Goal: Transaction & Acquisition: Purchase product/service

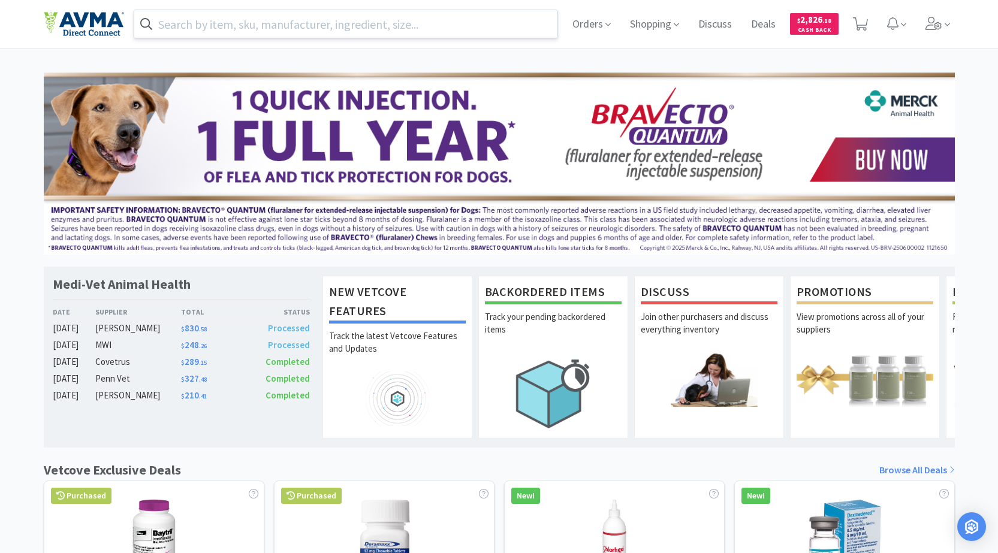
click at [315, 23] on input "text" at bounding box center [346, 24] width 424 height 28
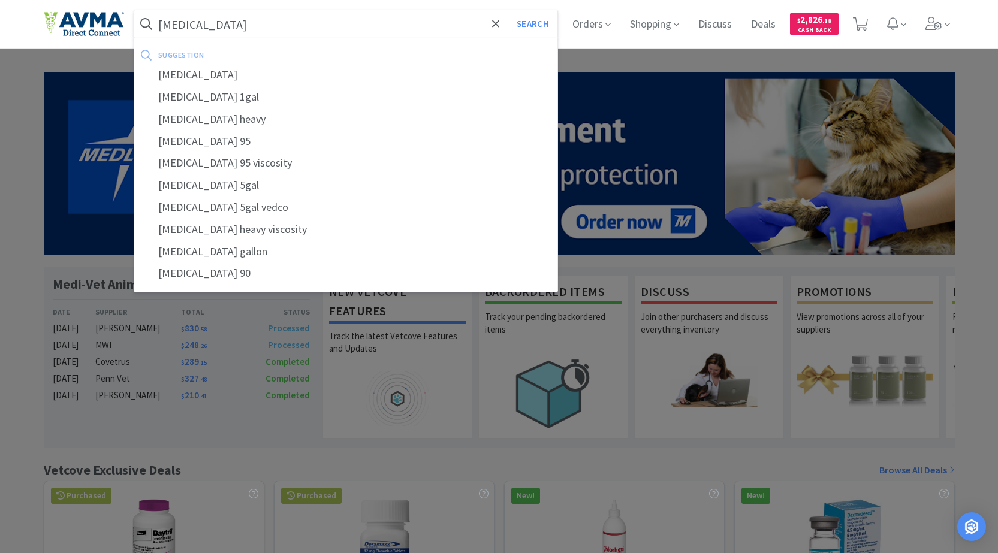
type input "[MEDICAL_DATA]"
click at [508, 10] on button "Search" at bounding box center [533, 24] width 50 height 28
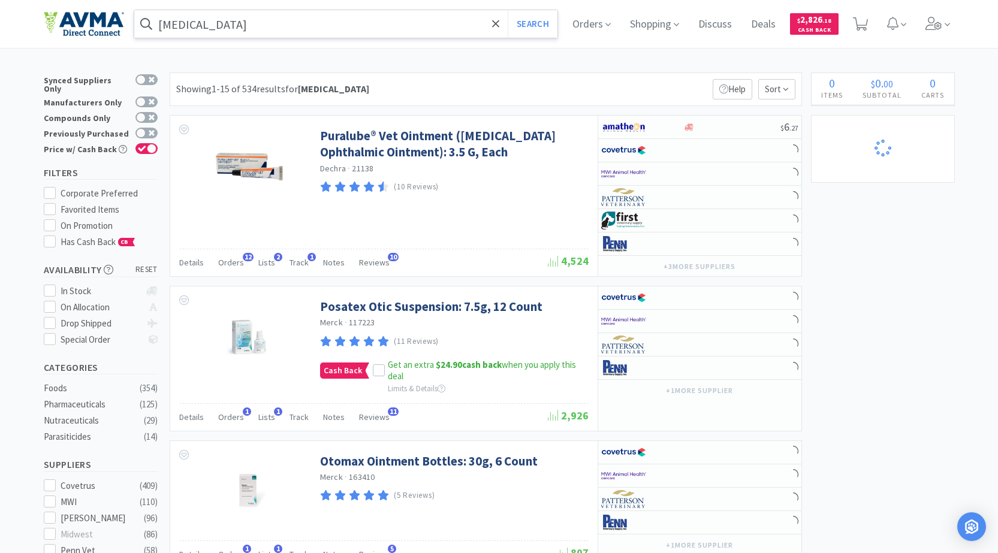
select select "1"
select select "4"
select select "2"
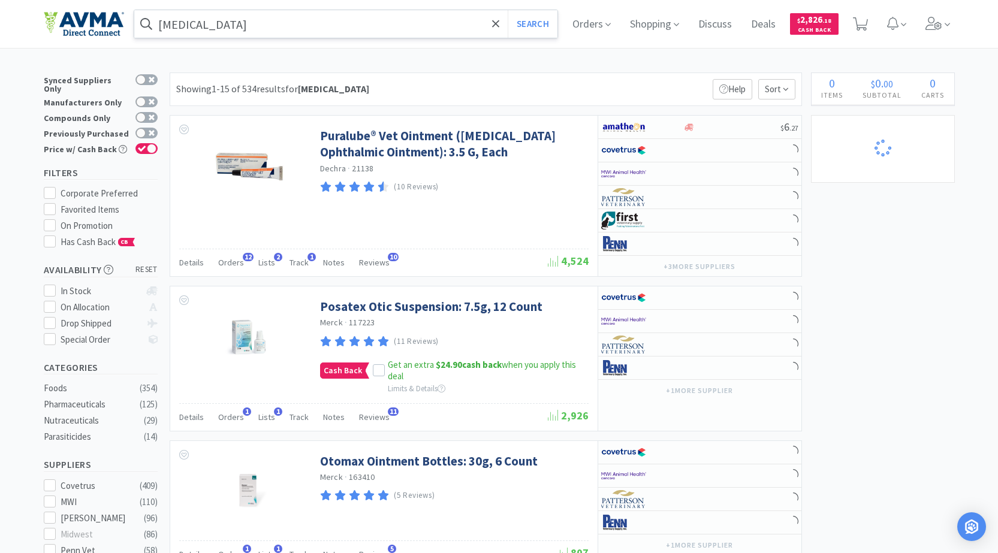
select select "2"
select select "1"
select select "2"
select select "1"
select select "2"
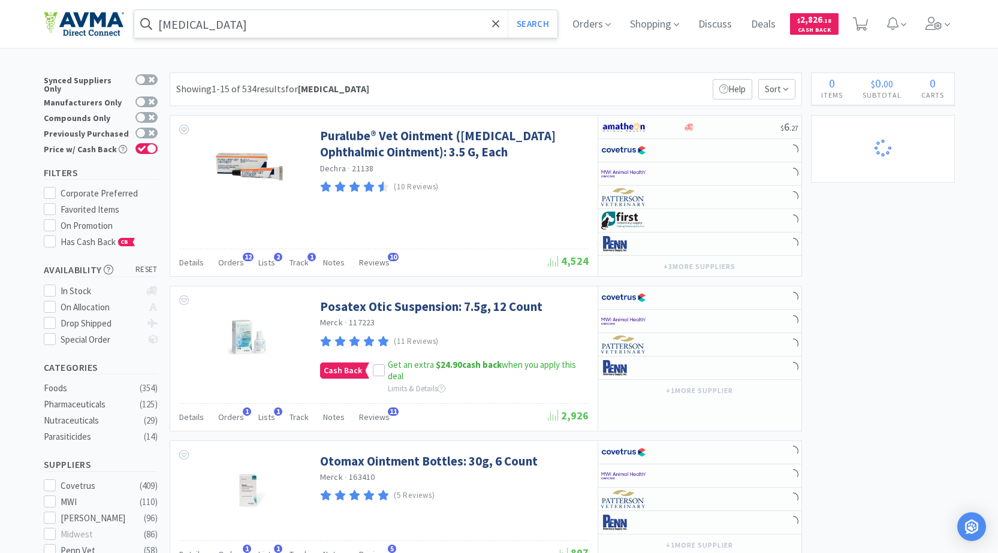
select select "1"
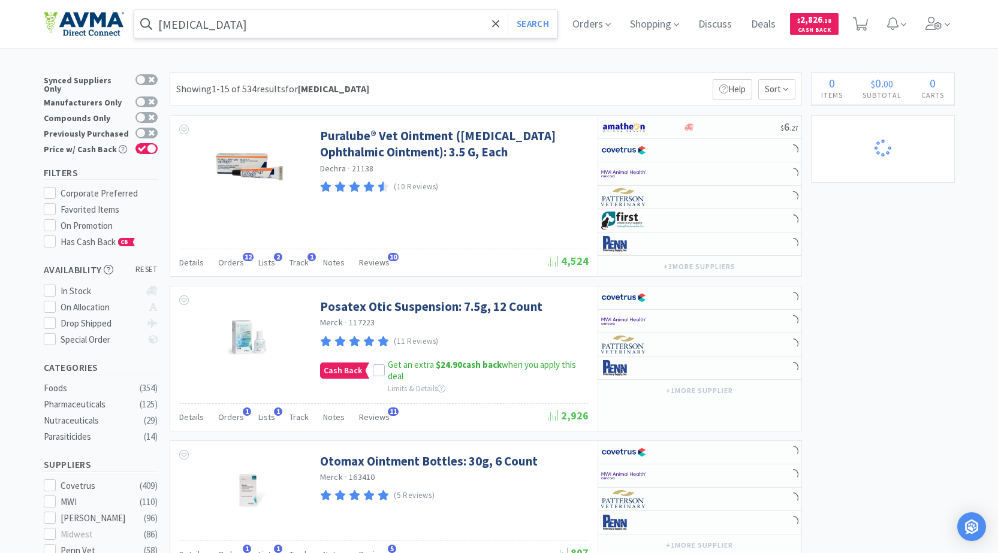
select select "1"
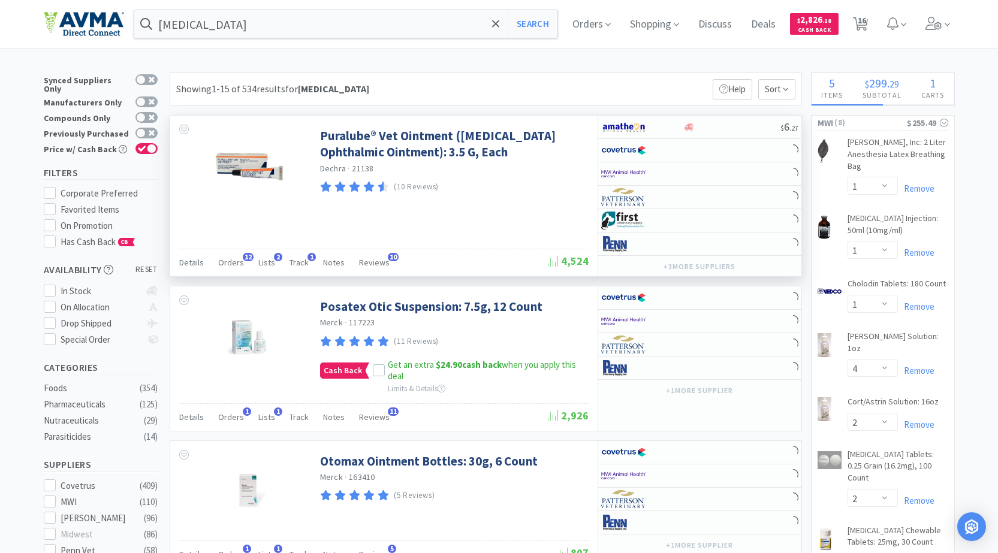
select select "1"
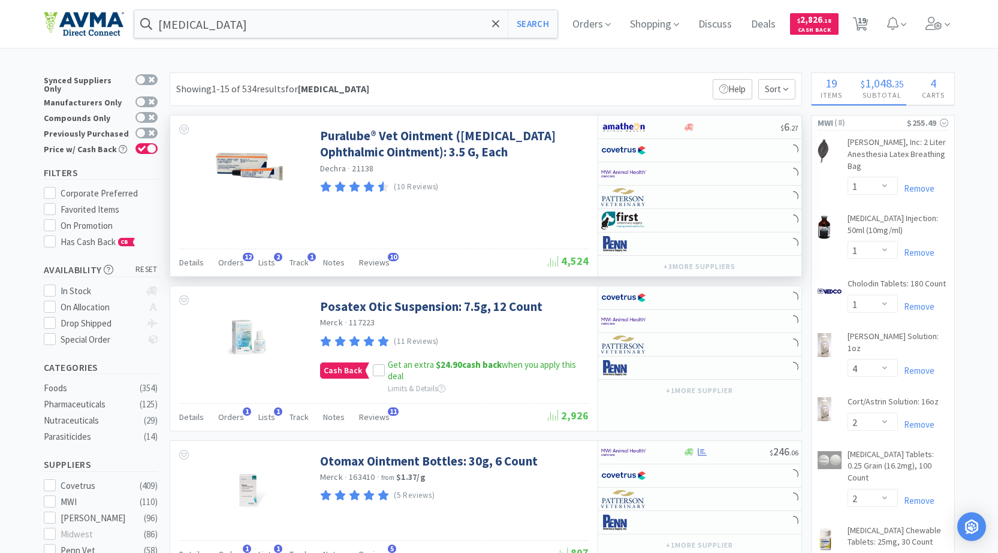
select select "5"
select select "2"
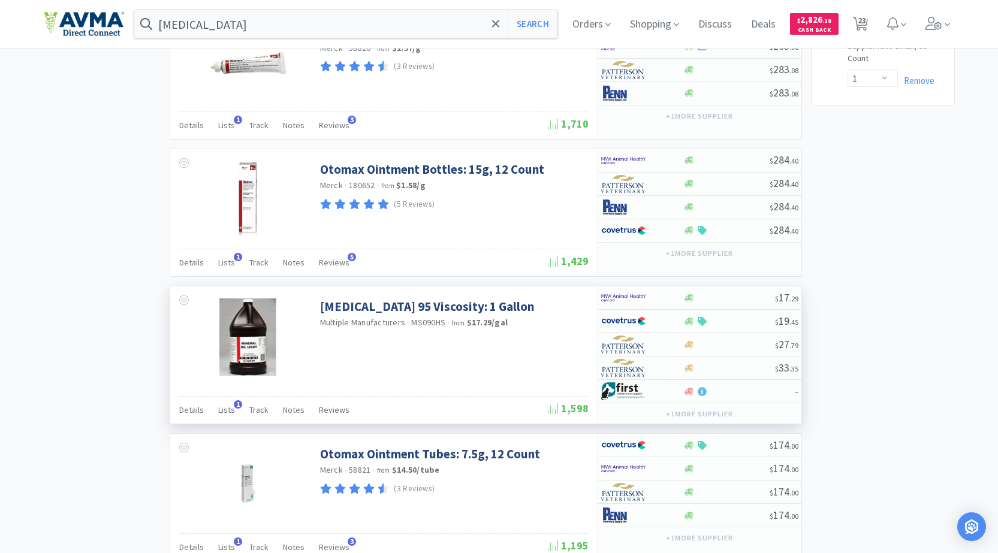
scroll to position [1876, 0]
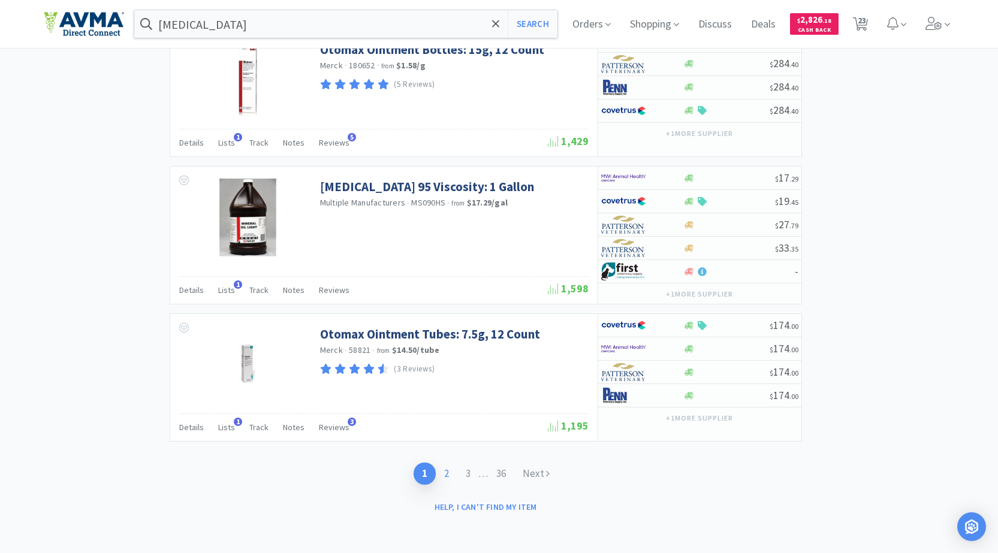
click at [448, 475] on link "2" at bounding box center [447, 474] width 22 height 22
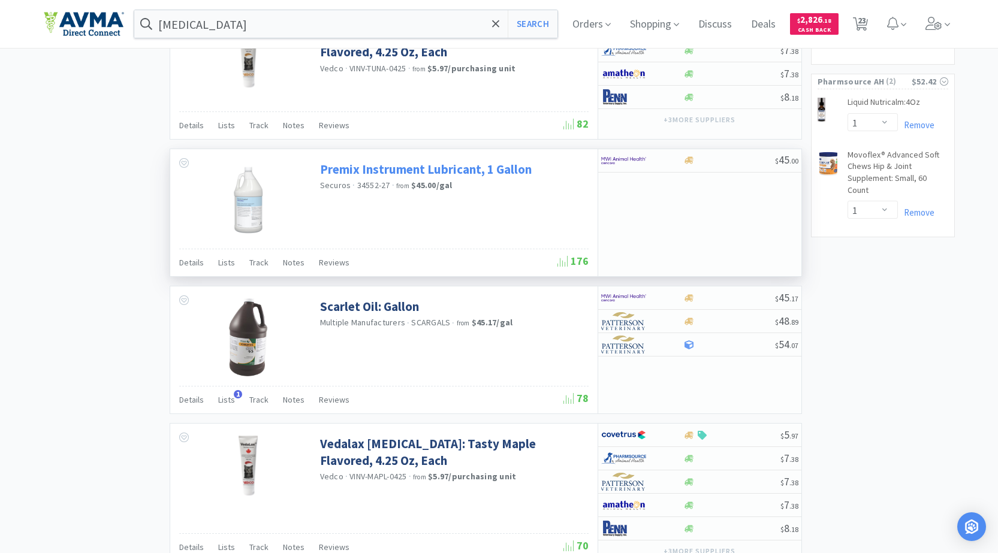
scroll to position [1744, 0]
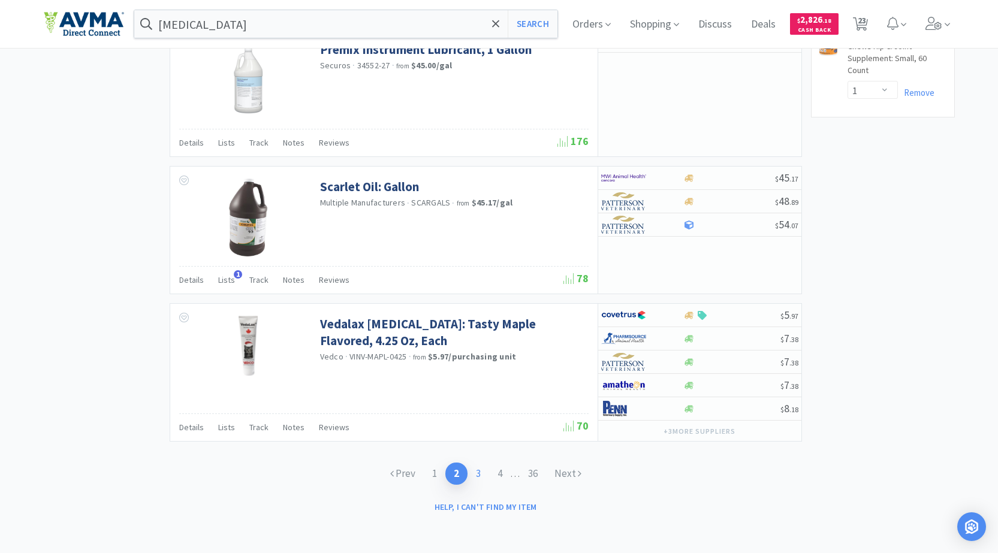
click at [479, 472] on link "3" at bounding box center [479, 474] width 22 height 22
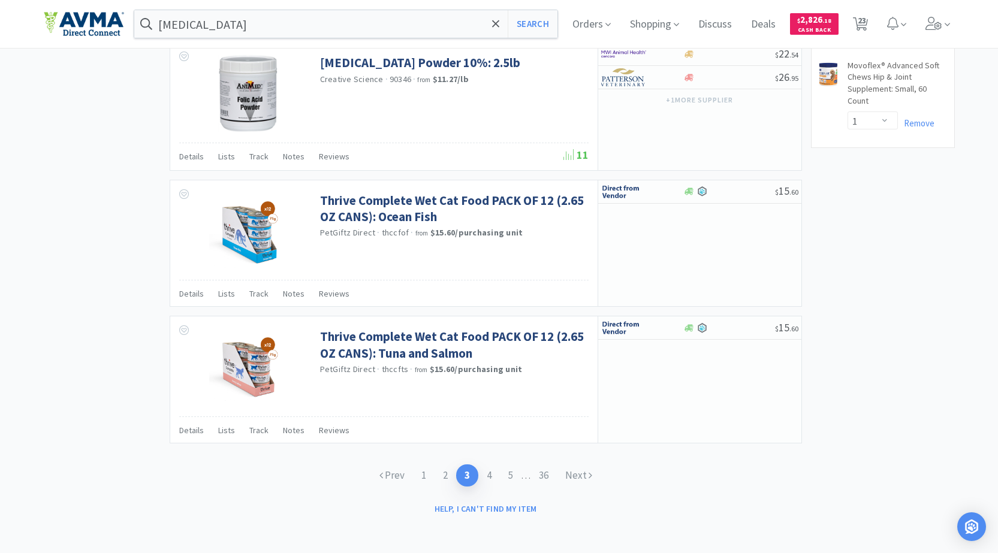
scroll to position [1715, 0]
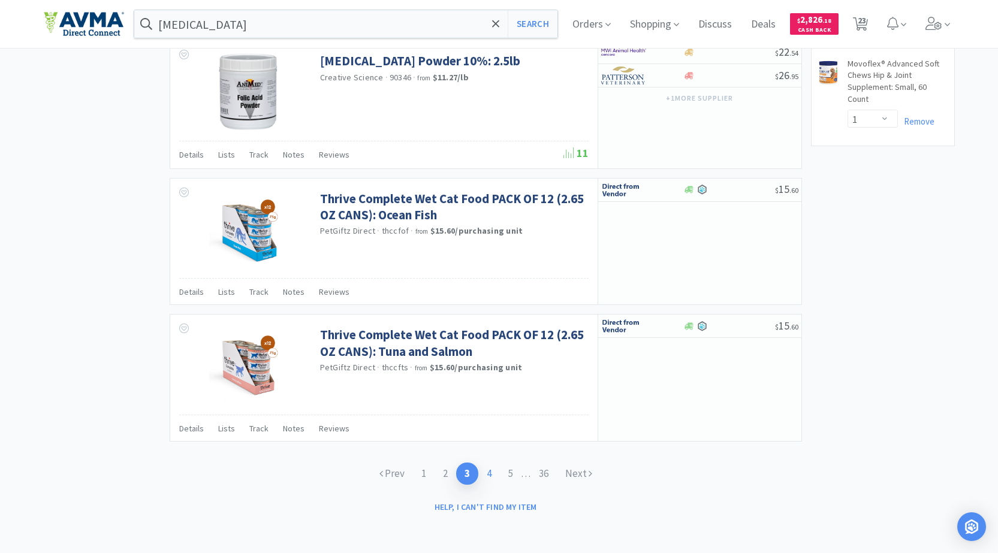
click at [490, 474] on link "4" at bounding box center [489, 474] width 22 height 22
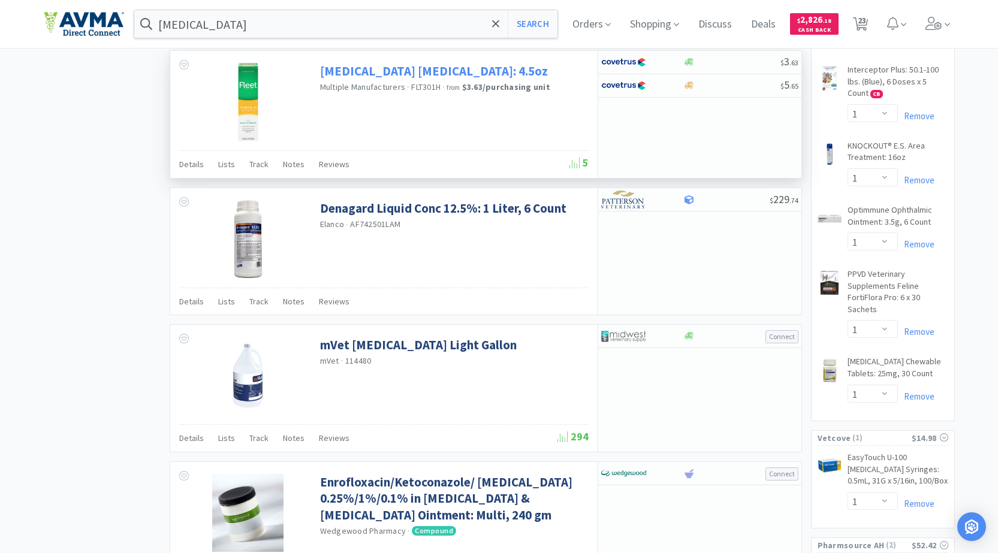
scroll to position [1019, 0]
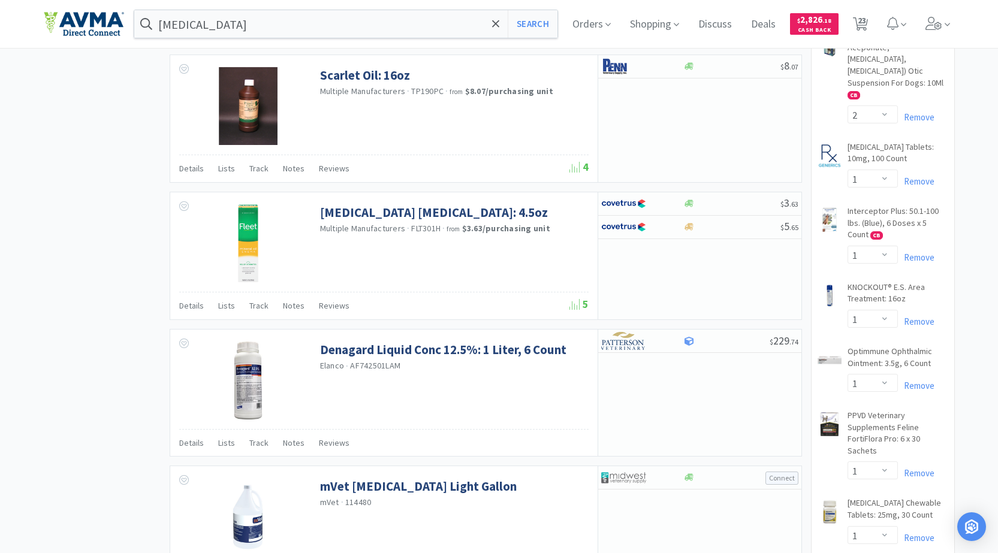
select select "4"
select select "2"
select select "1"
select select "2"
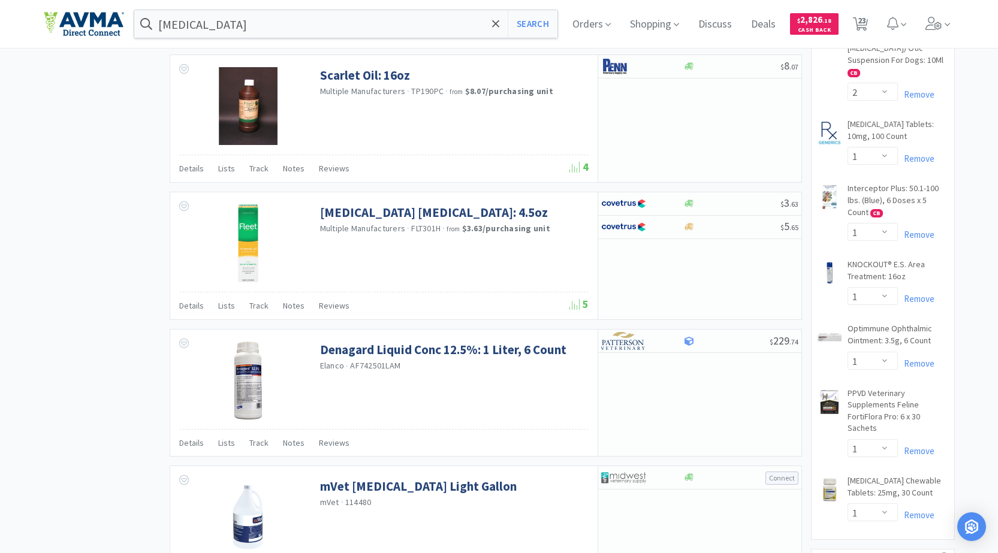
select select "4"
